Goal: Task Accomplishment & Management: Use online tool/utility

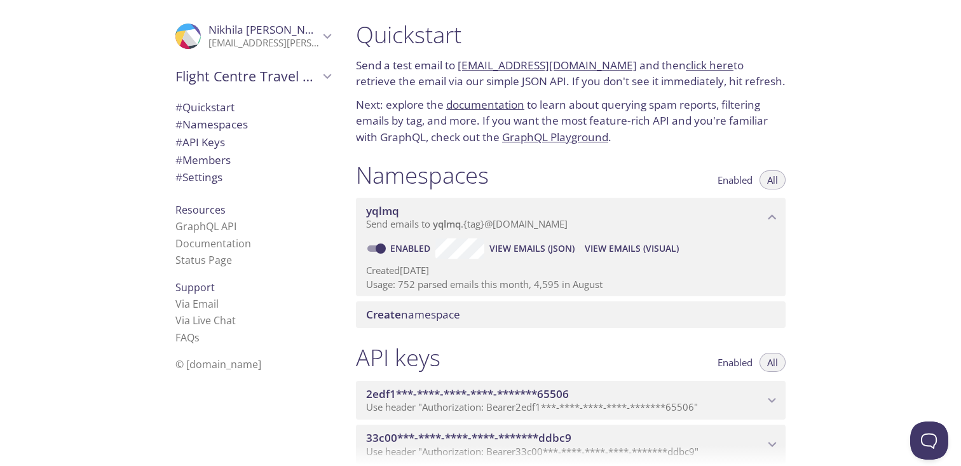
drag, startPoint x: 616, startPoint y: 66, endPoint x: 459, endPoint y: 65, distance: 156.9
click at [459, 65] on p "Send a test email to [EMAIL_ADDRESS][DOMAIN_NAME] and then click here to retrie…" at bounding box center [571, 73] width 430 height 32
copy link "[EMAIL_ADDRESS][DOMAIN_NAME]"
click at [701, 65] on link "click here" at bounding box center [710, 65] width 48 height 15
click at [673, 163] on div "Namespaces Enabled All" at bounding box center [571, 177] width 430 height 32
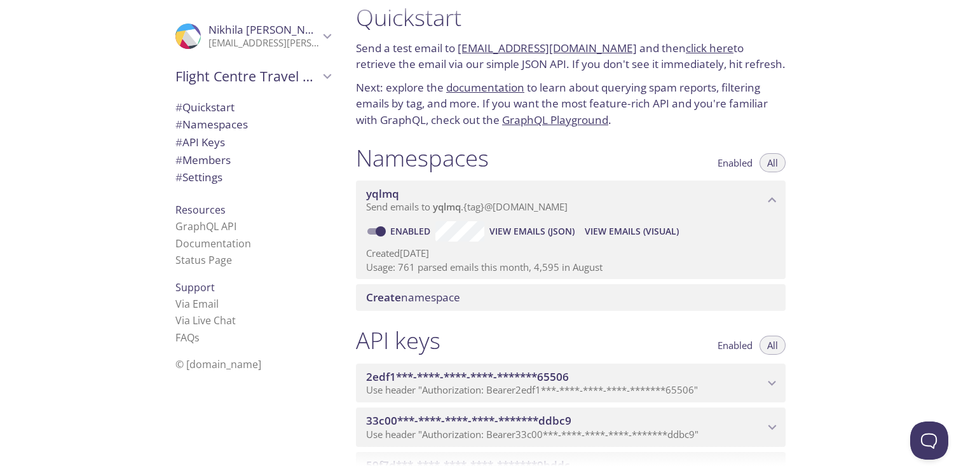
scroll to position [19, 0]
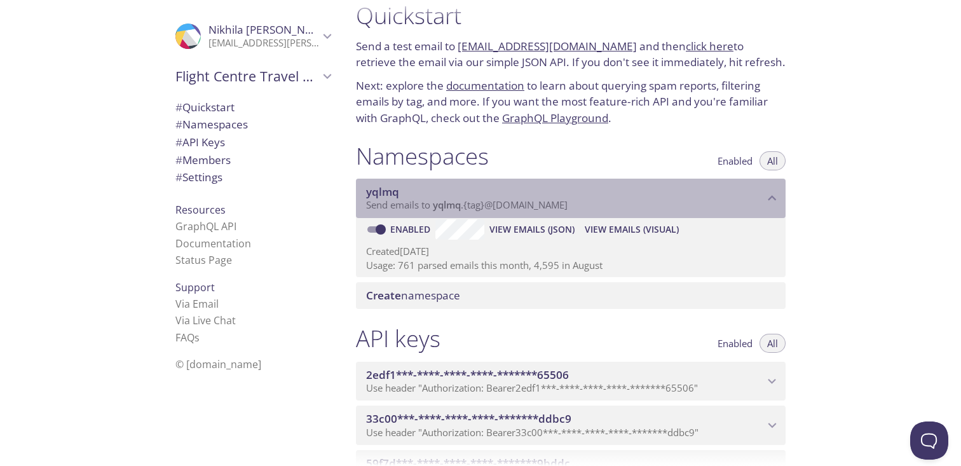
drag, startPoint x: 591, startPoint y: 211, endPoint x: 464, endPoint y: 207, distance: 127.1
click at [463, 207] on p "Send emails to yqlmq . {tag} @[DOMAIN_NAME]" at bounding box center [565, 205] width 398 height 13
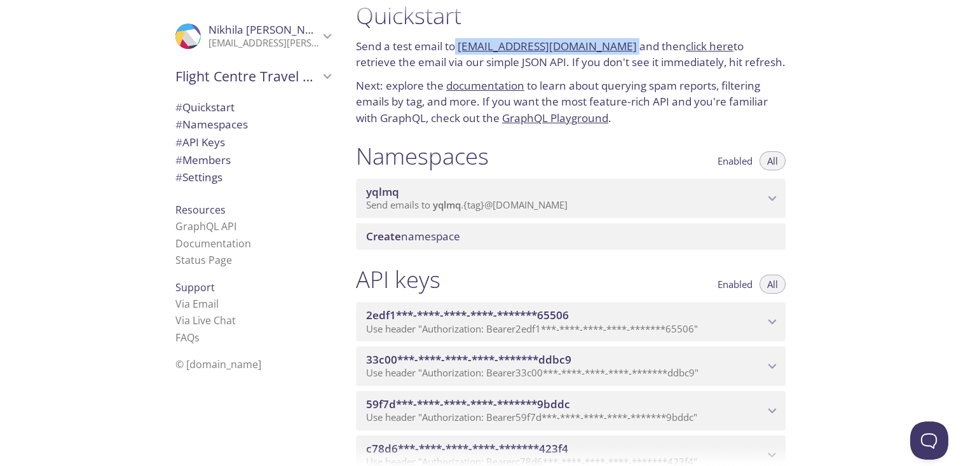
drag, startPoint x: 620, startPoint y: 48, endPoint x: 456, endPoint y: 46, distance: 163.9
click at [456, 46] on p "Send a test email to [EMAIL_ADDRESS][DOMAIN_NAME] and then click here to retrie…" at bounding box center [571, 54] width 430 height 32
copy p "[EMAIL_ADDRESS][DOMAIN_NAME]"
click at [588, 148] on div "Namespaces Enabled All" at bounding box center [571, 158] width 430 height 32
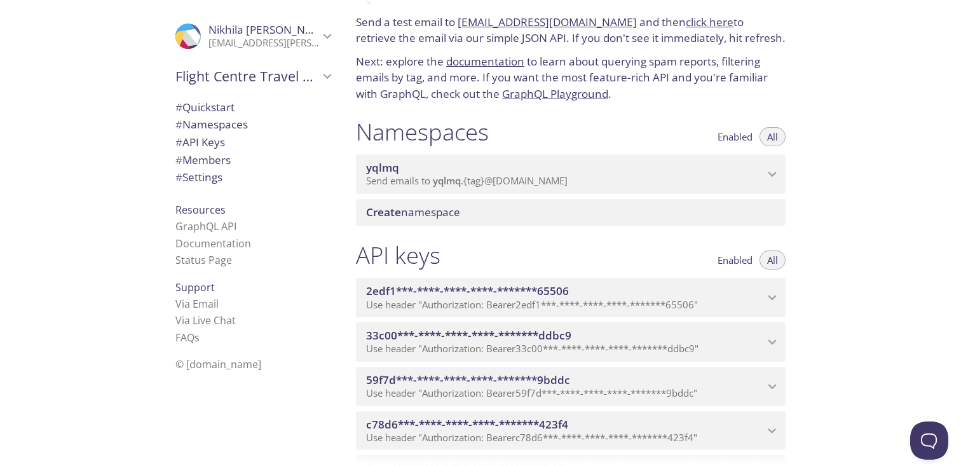
scroll to position [46, 0]
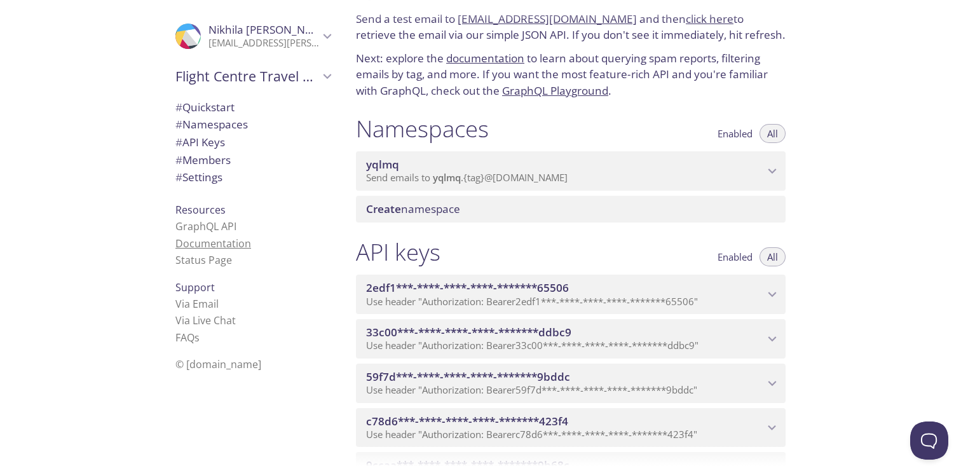
click at [205, 241] on link "Documentation" at bounding box center [213, 243] width 76 height 14
click at [645, 130] on div "Namespaces Enabled All" at bounding box center [571, 130] width 430 height 32
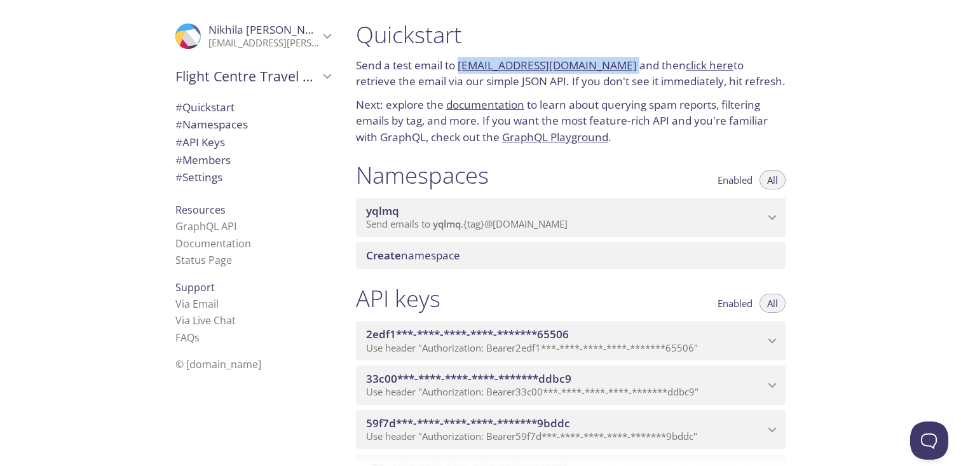
drag, startPoint x: 619, startPoint y: 67, endPoint x: 457, endPoint y: 71, distance: 161.4
click at [457, 71] on p "Send a test email to [EMAIL_ADDRESS][DOMAIN_NAME] and then click here to retrie…" at bounding box center [571, 73] width 430 height 32
copy p "[EMAIL_ADDRESS][DOMAIN_NAME]"
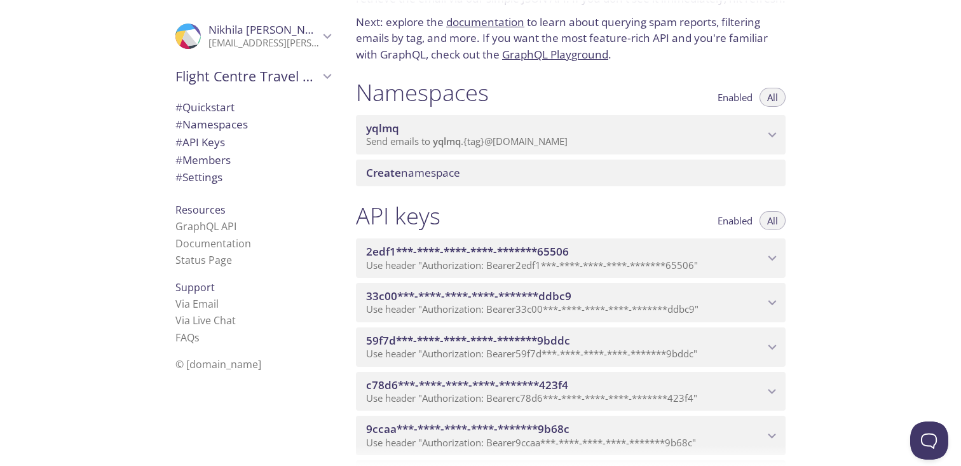
scroll to position [83, 0]
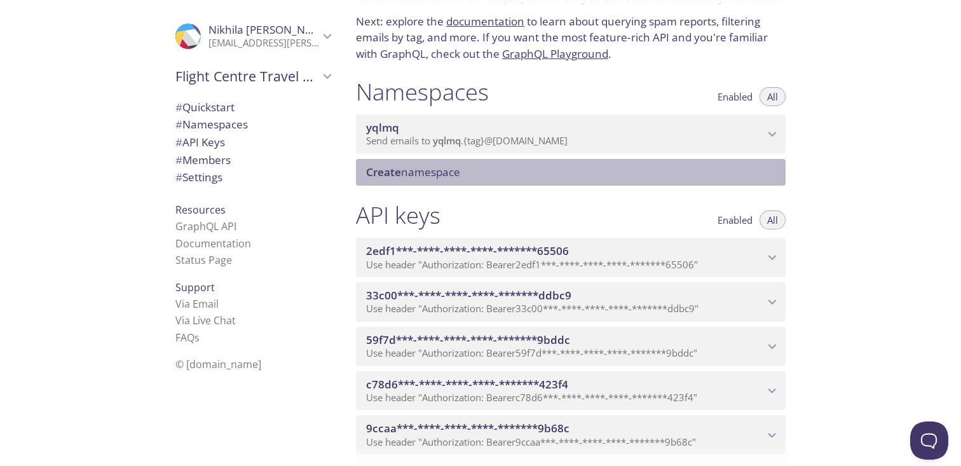
click at [444, 173] on span "Create namespace" at bounding box center [413, 172] width 94 height 15
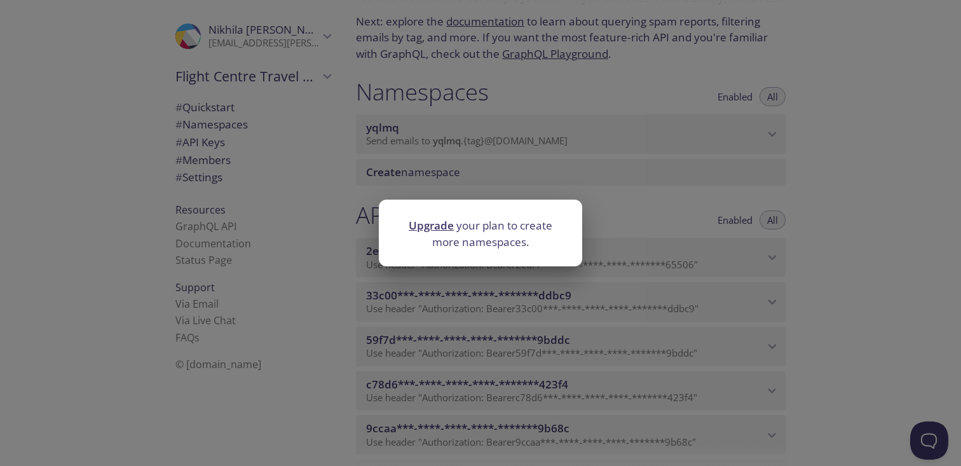
click at [620, 203] on div "Upgrade your plan to create more namespaces." at bounding box center [480, 233] width 961 height 466
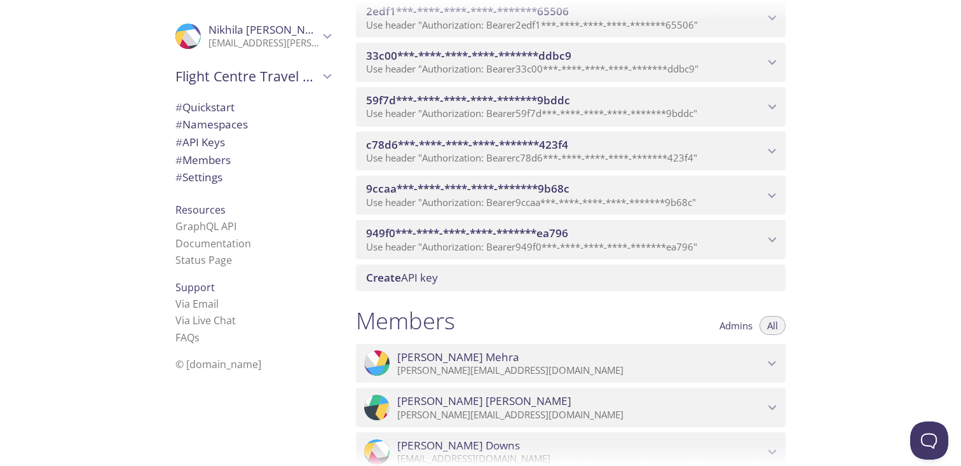
scroll to position [328, 0]
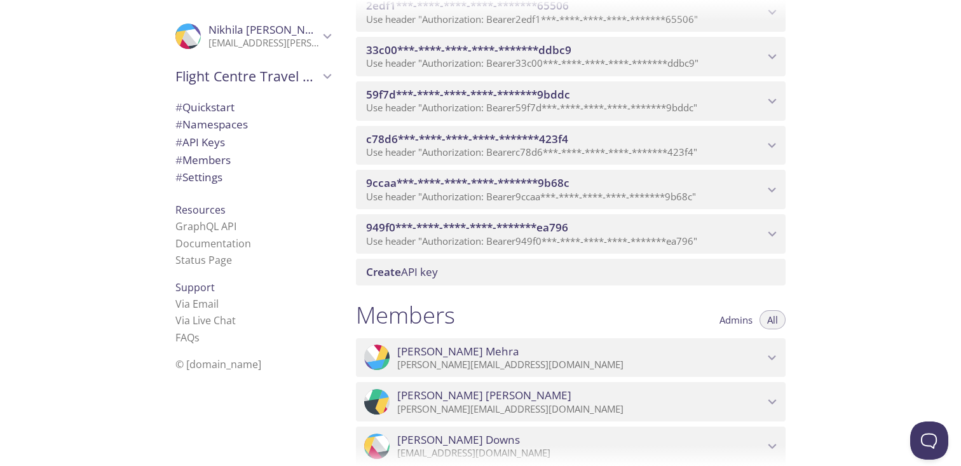
click at [427, 272] on span "Create API key" at bounding box center [402, 271] width 72 height 15
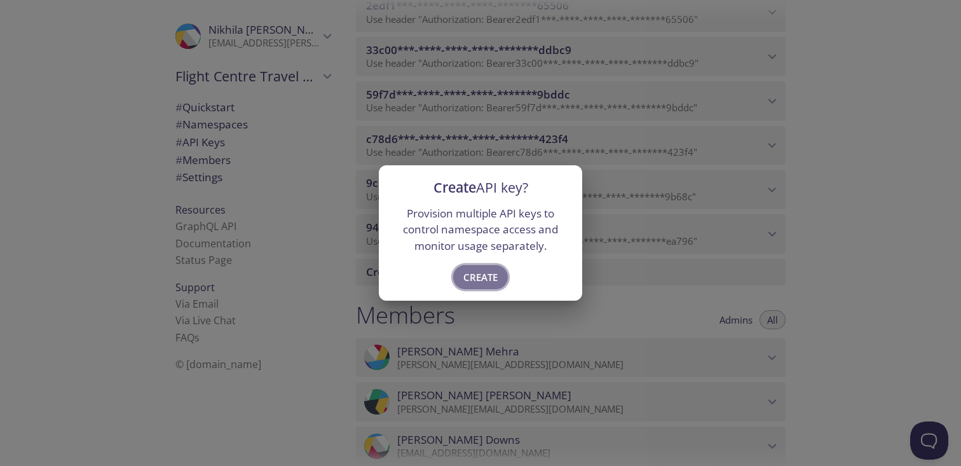
click at [488, 280] on span "Create" at bounding box center [480, 277] width 34 height 17
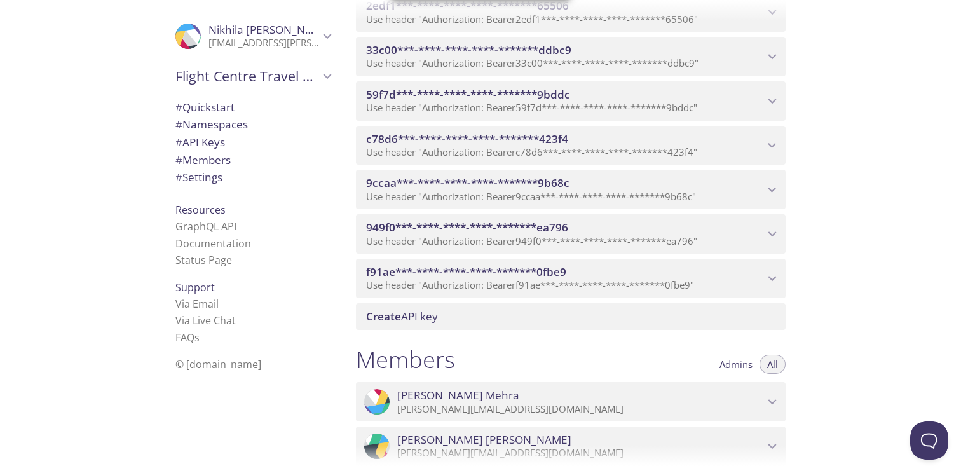
click at [773, 276] on icon "f91ae***-****-****-****-*******0fbe9 API key" at bounding box center [772, 278] width 17 height 17
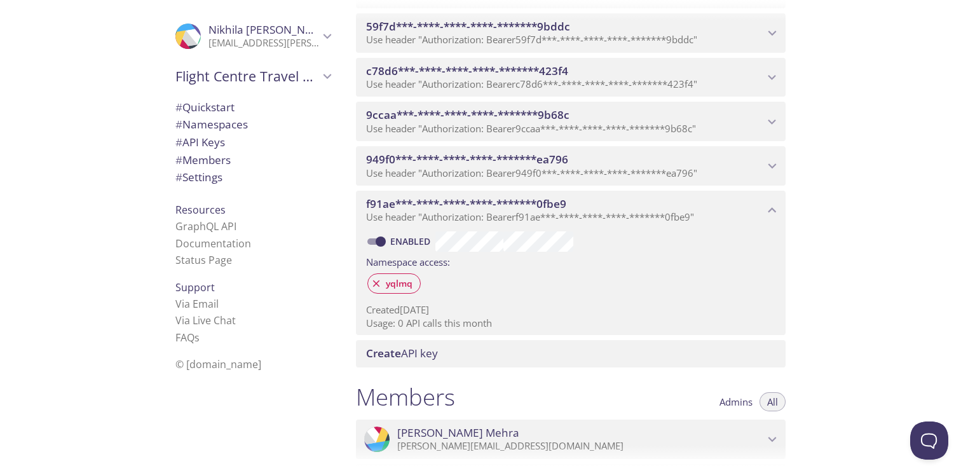
scroll to position [403, 0]
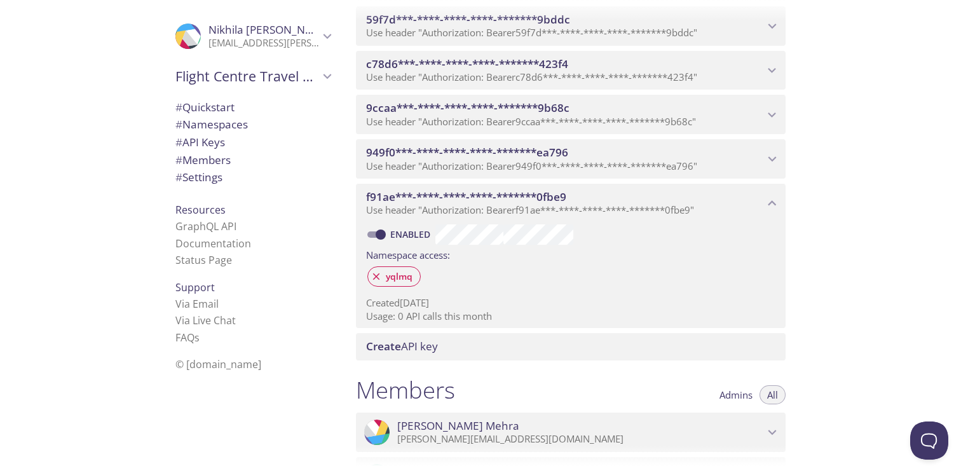
click at [775, 161] on icon "949f0***-****-****-****-*******ea796 API key" at bounding box center [772, 159] width 17 height 17
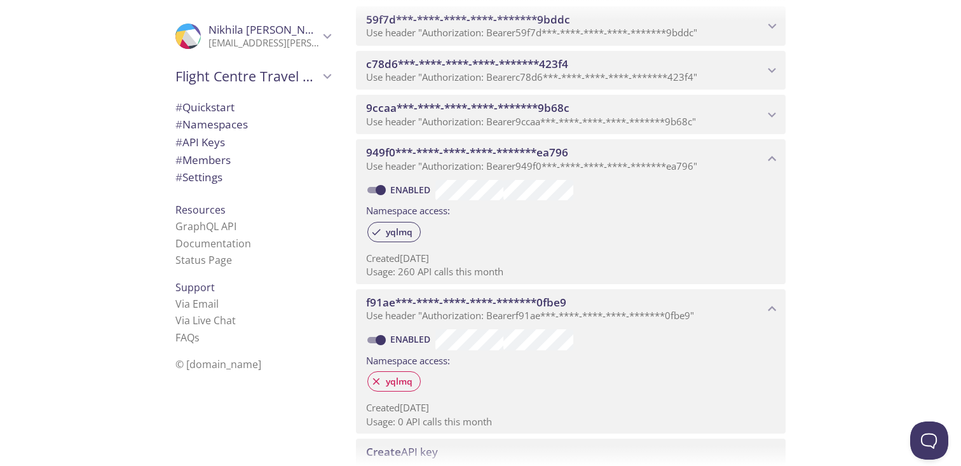
click at [775, 161] on icon "949f0***-****-****-****-*******ea796 API key" at bounding box center [772, 158] width 8 height 5
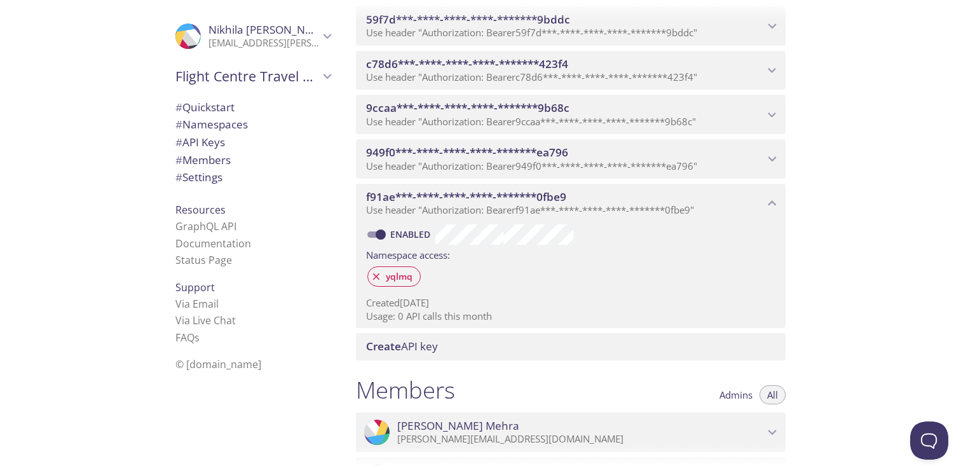
scroll to position [384, 0]
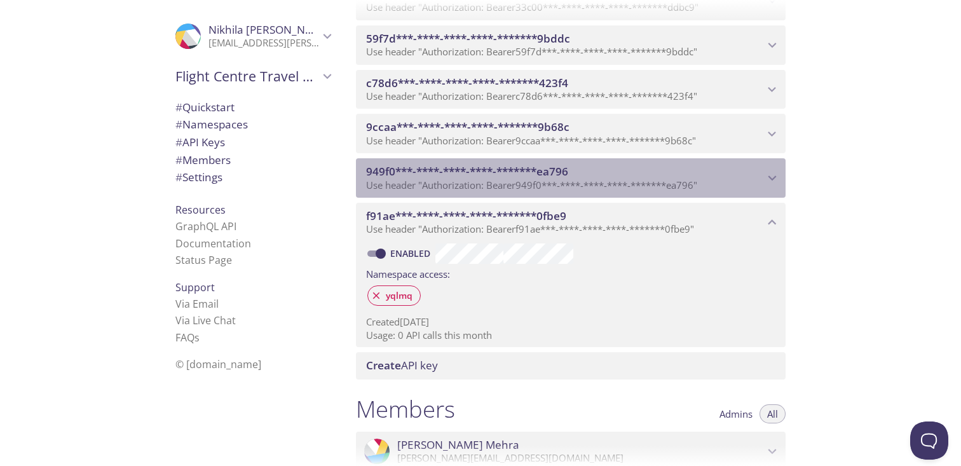
click at [770, 182] on icon "949f0***-****-****-****-*******ea796 API key" at bounding box center [772, 178] width 17 height 17
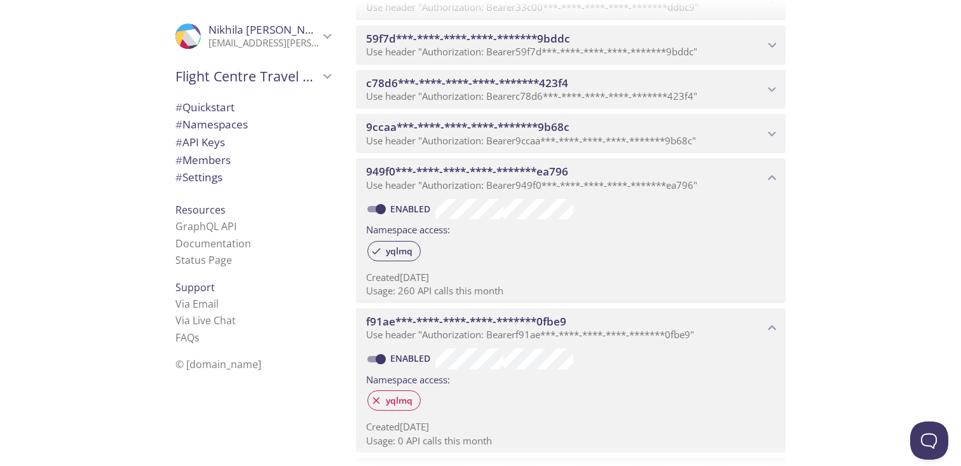
click at [770, 182] on icon "949f0***-****-****-****-*******ea796 API key" at bounding box center [772, 178] width 17 height 17
